Goal: Task Accomplishment & Management: Use online tool/utility

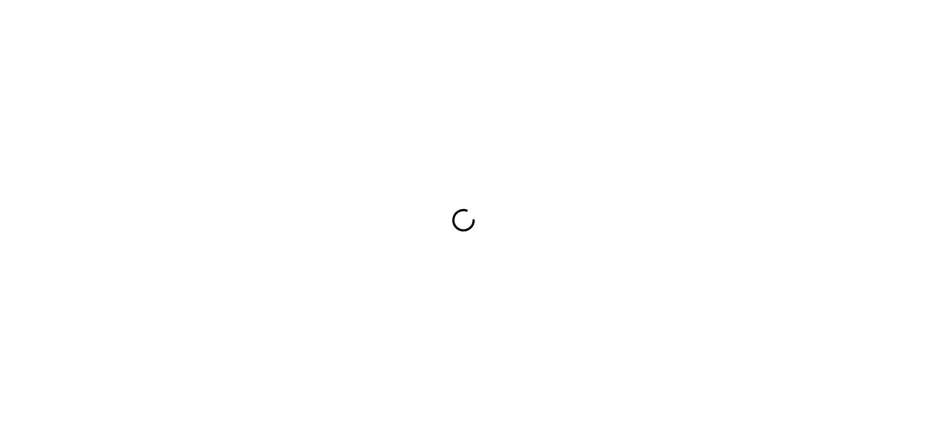
click at [450, 206] on icon at bounding box center [464, 220] width 28 height 28
